Goal: Find specific page/section

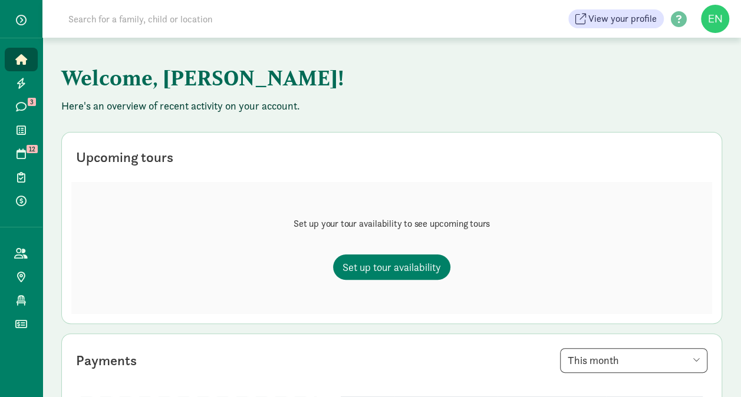
click at [189, 27] on input at bounding box center [226, 19] width 331 height 24
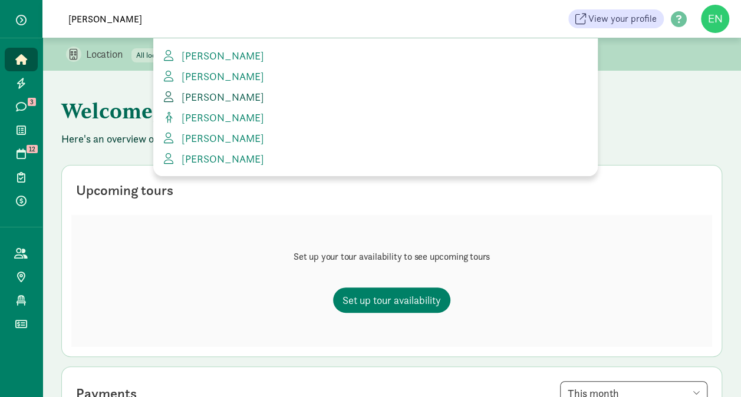
type input "taylor"
click at [198, 98] on span "[PERSON_NAME]" at bounding box center [220, 97] width 87 height 14
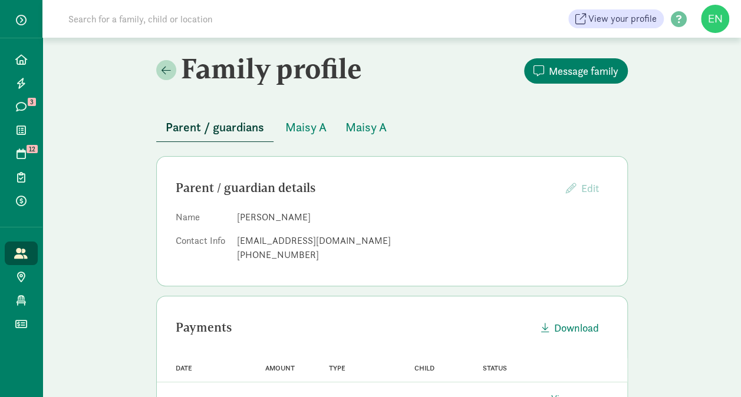
click at [297, 128] on span "Maisy A" at bounding box center [305, 127] width 41 height 19
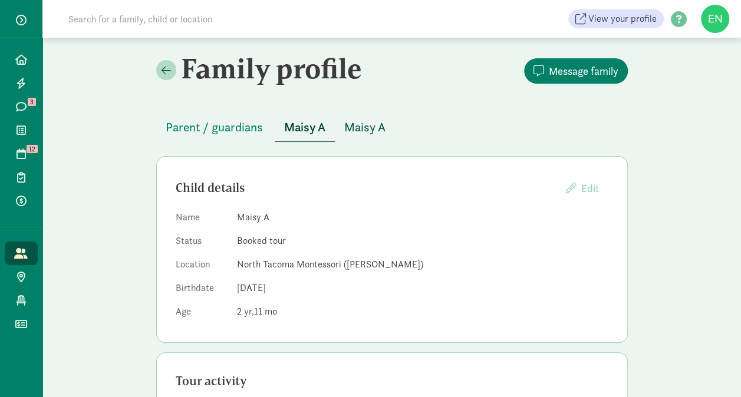
click at [365, 127] on span "Maisy A" at bounding box center [364, 127] width 41 height 19
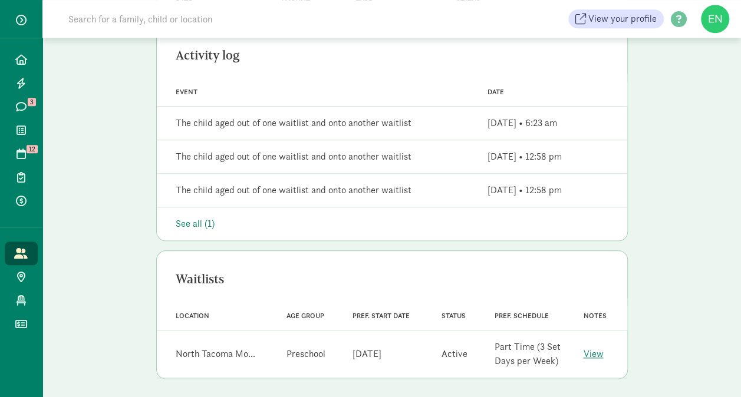
scroll to position [477, 0]
